Goal: Navigation & Orientation: Find specific page/section

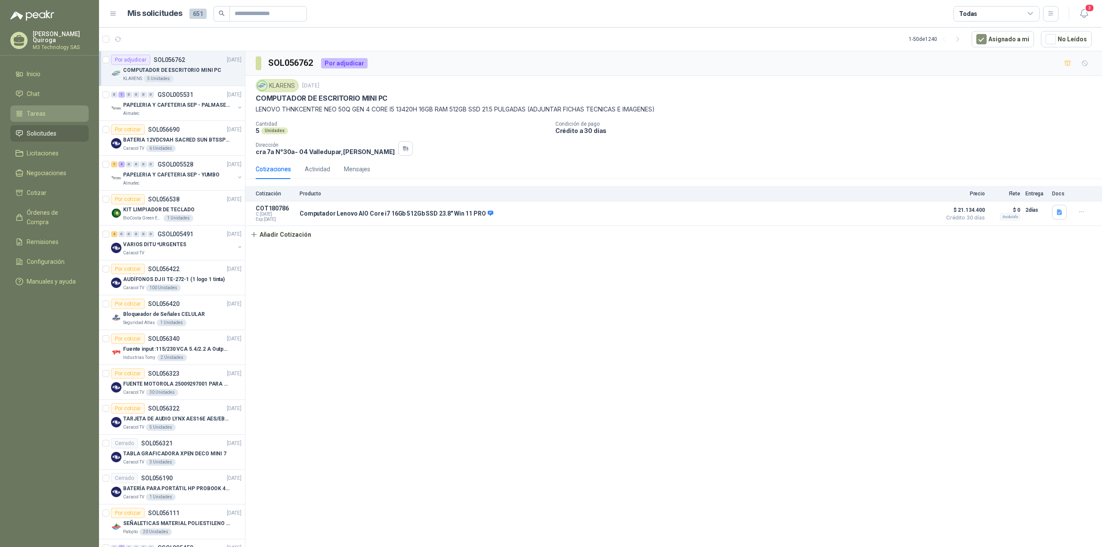
click at [36, 109] on span "Tareas" at bounding box center [36, 113] width 19 height 9
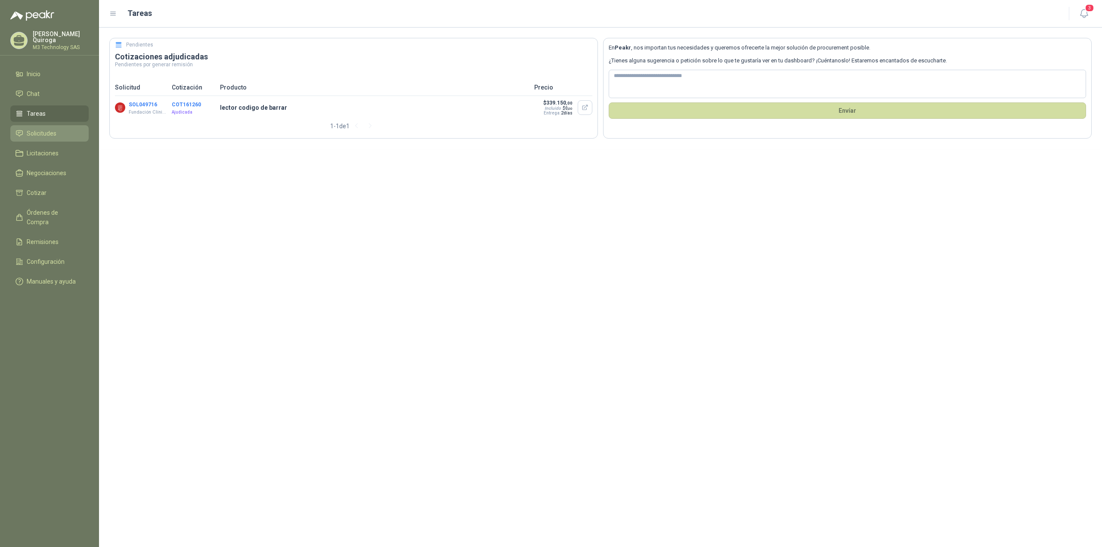
click at [49, 132] on span "Solicitudes" at bounding box center [42, 133] width 30 height 9
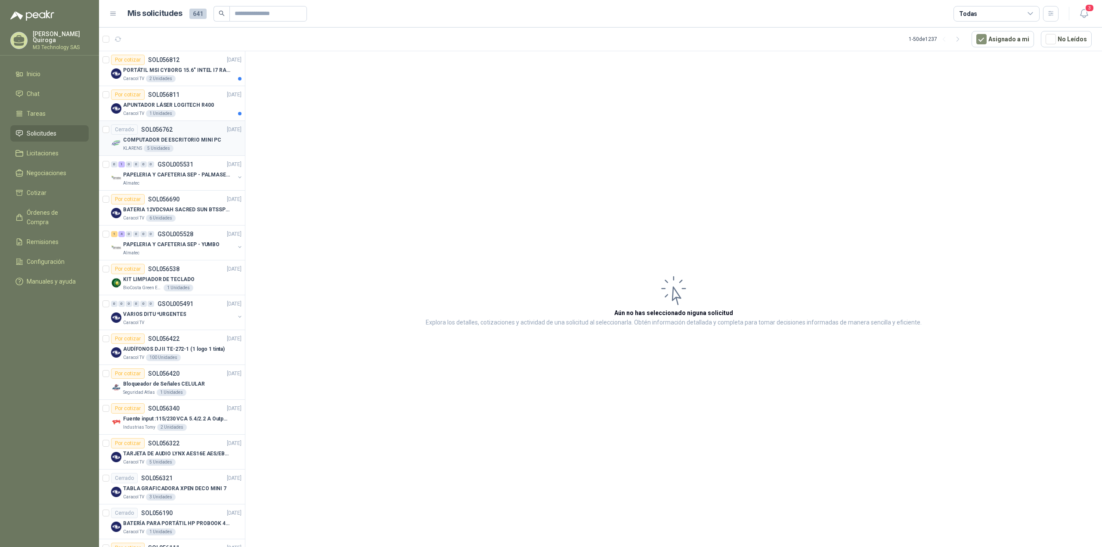
click at [199, 149] on div "KLARENS 5 Unidades" at bounding box center [182, 148] width 118 height 7
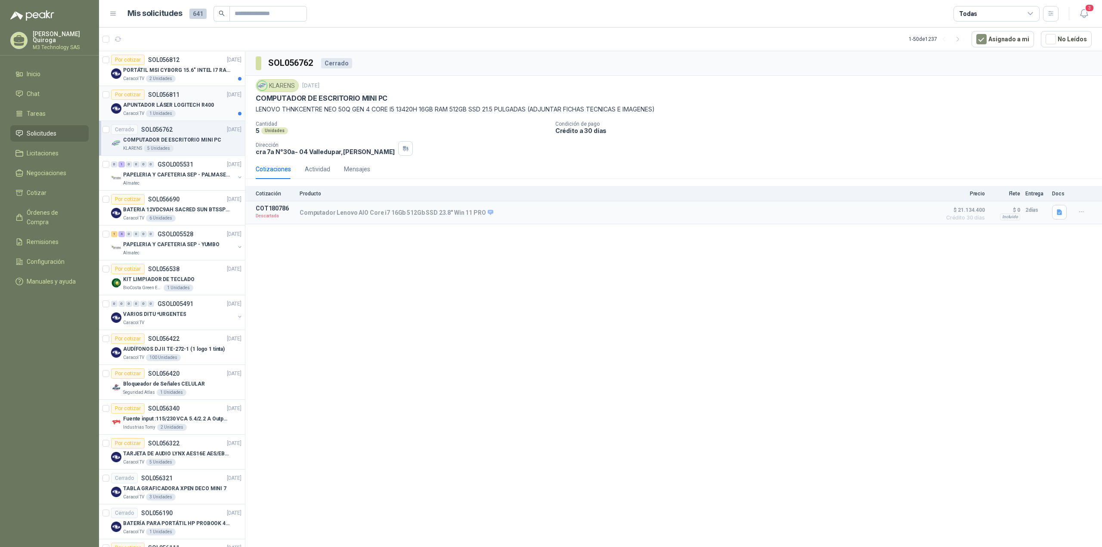
click at [202, 114] on div "Caracol TV 1 Unidades" at bounding box center [182, 113] width 118 height 7
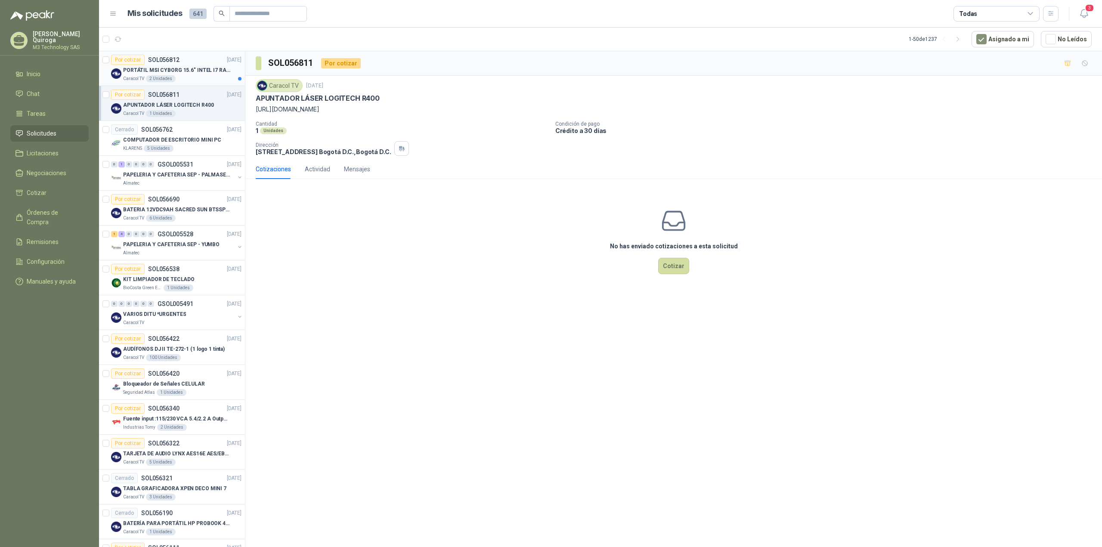
click at [198, 74] on div "PORTÁTIL MSI CYBORG 15.6" INTEL I7 RAM 32GB - 1 TB / Nvidia GeForce RTX 4050" at bounding box center [182, 70] width 118 height 10
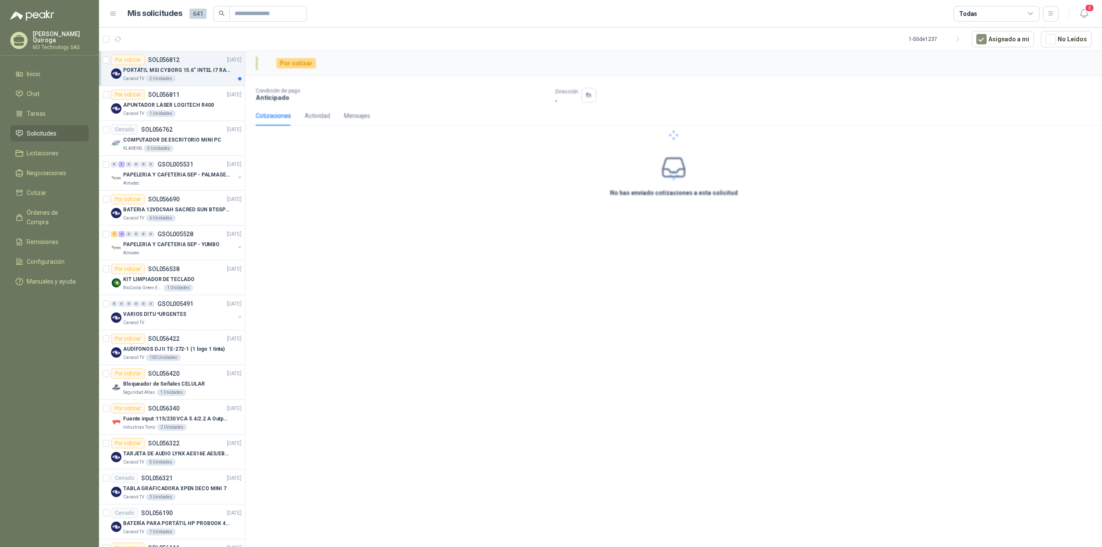
click at [198, 81] on div "Caracol TV 2 Unidades" at bounding box center [182, 78] width 118 height 7
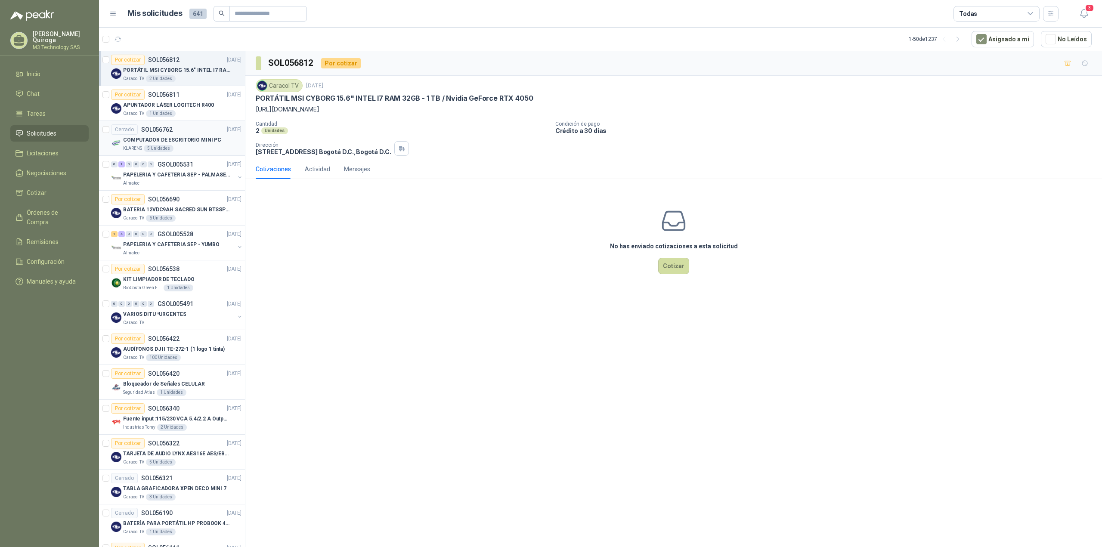
click at [209, 149] on div "KLARENS 5 Unidades" at bounding box center [182, 148] width 118 height 7
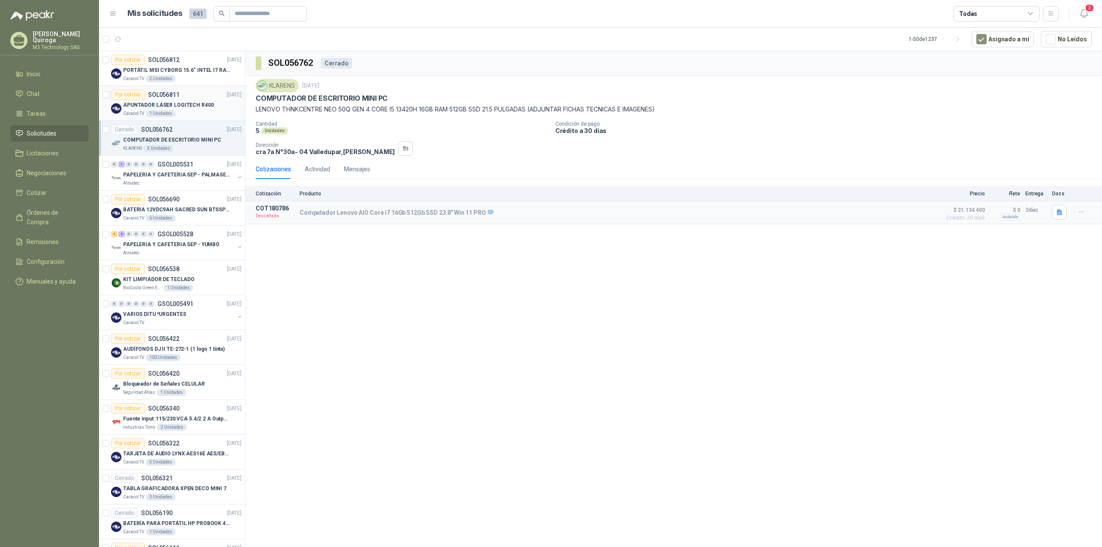
click at [208, 111] on div "Caracol TV 1 Unidades" at bounding box center [182, 113] width 118 height 7
